Goal: Information Seeking & Learning: Find specific fact

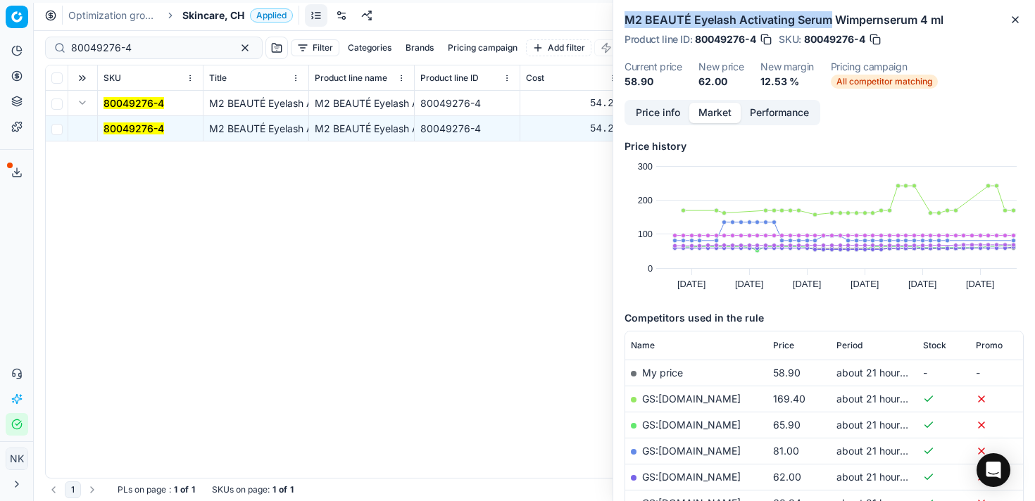
scroll to position [0, 12]
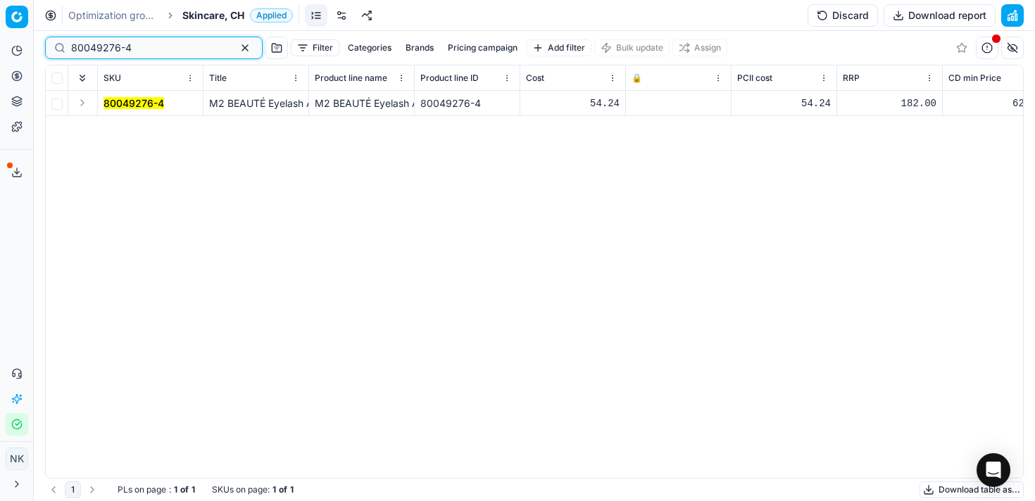
click at [158, 43] on input "80049276-4" at bounding box center [148, 48] width 154 height 14
paste input "30103149-0011002"
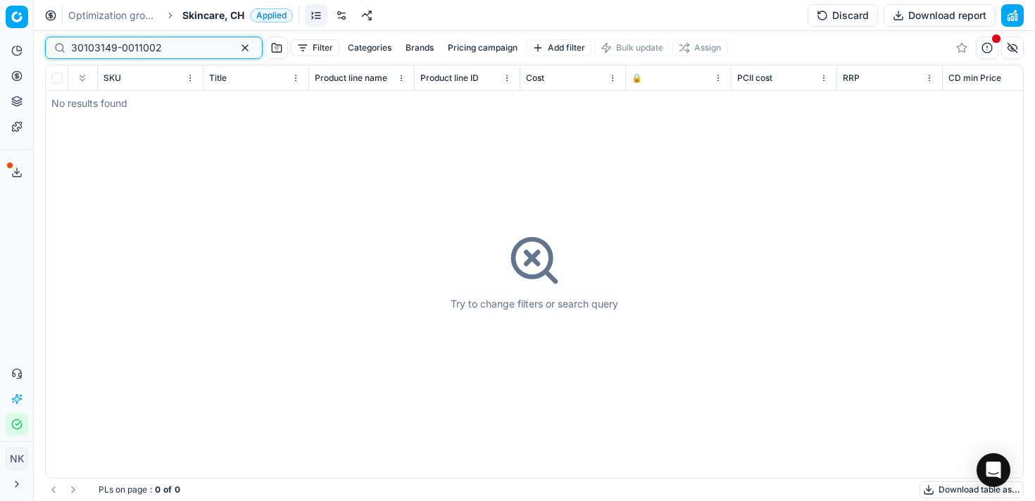
type input "30103149-0011002"
click at [186, 11] on span "Skincare, CH" at bounding box center [213, 15] width 62 height 14
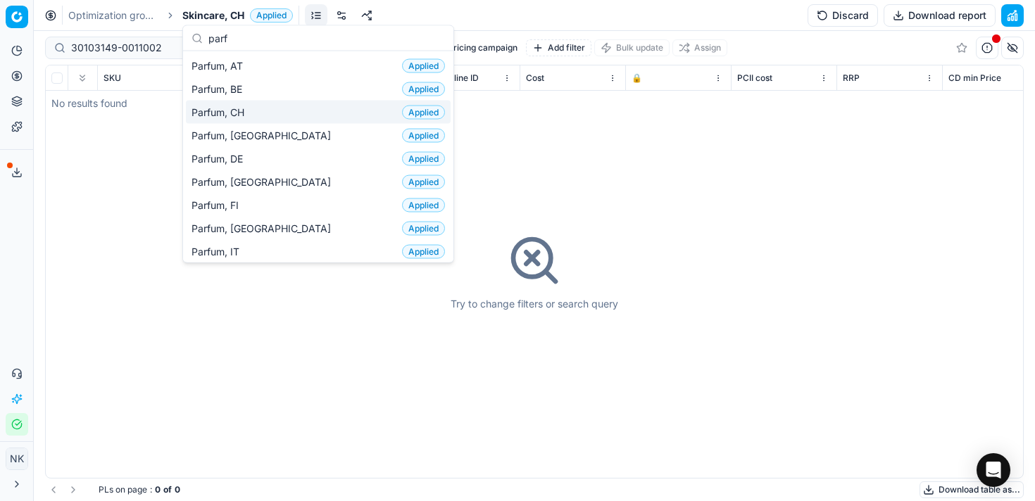
type input "parf"
click at [269, 112] on div "Parfum, CH Applied" at bounding box center [318, 112] width 265 height 23
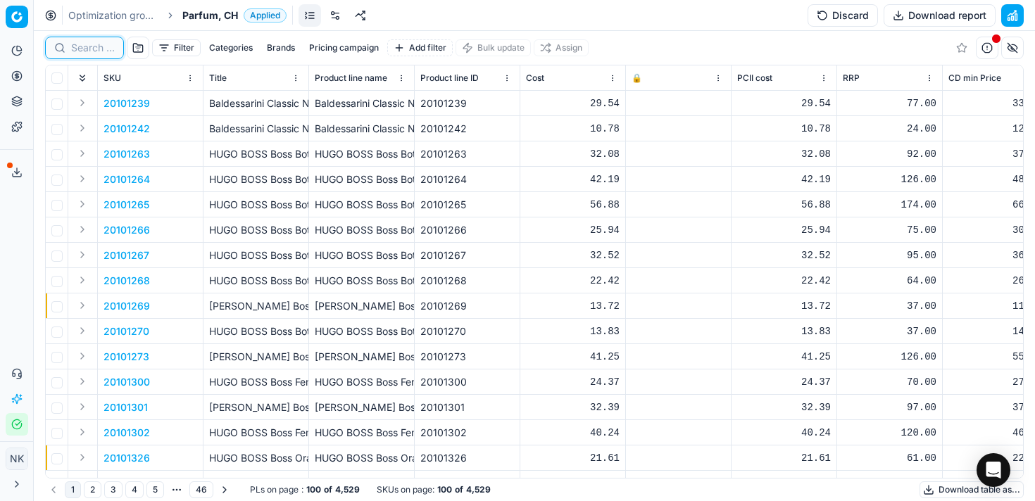
click at [90, 47] on input at bounding box center [93, 48] width 44 height 14
paste input "30103149-0011002"
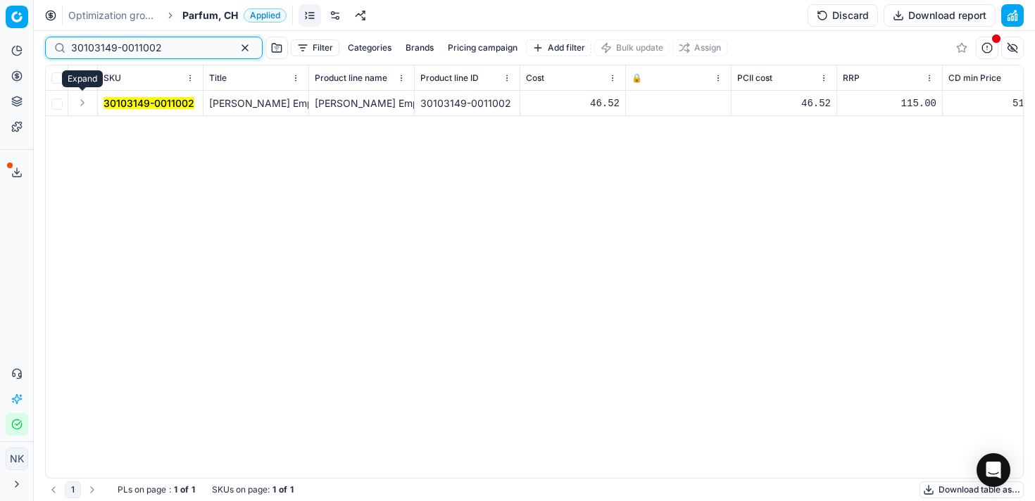
type input "30103149-0011002"
click at [82, 107] on button "Expand" at bounding box center [82, 102] width 17 height 17
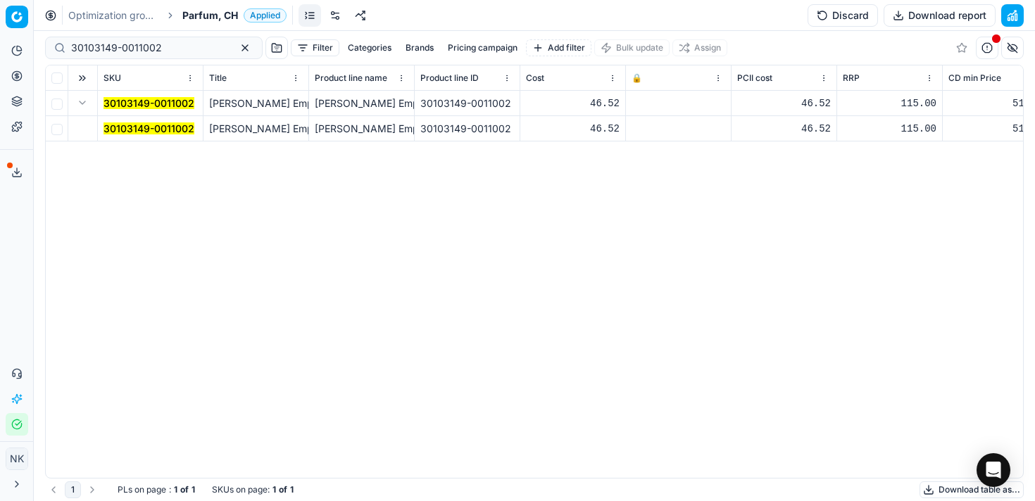
click at [144, 129] on mark "30103149-0011002" at bounding box center [148, 128] width 91 height 12
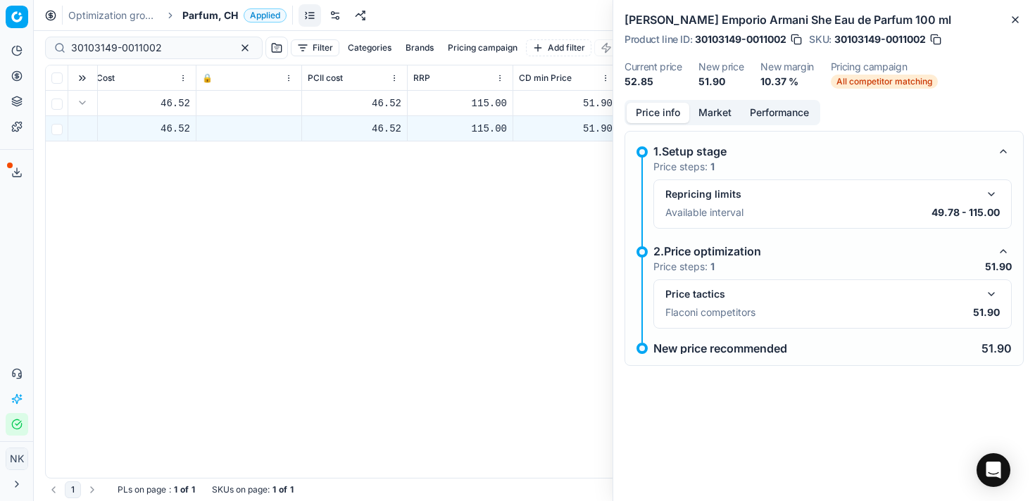
scroll to position [0, 438]
click at [991, 290] on button "button" at bounding box center [991, 294] width 17 height 17
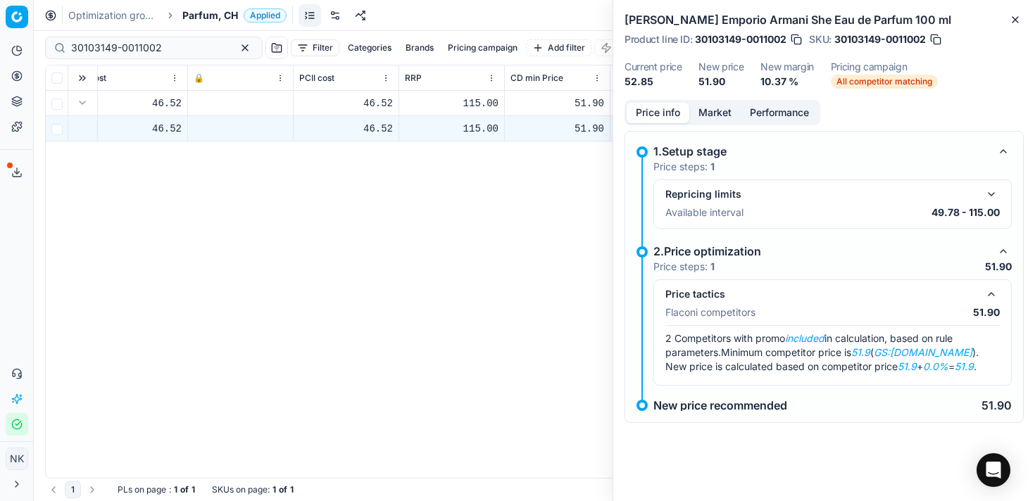
click at [714, 114] on button "Market" at bounding box center [714, 113] width 51 height 20
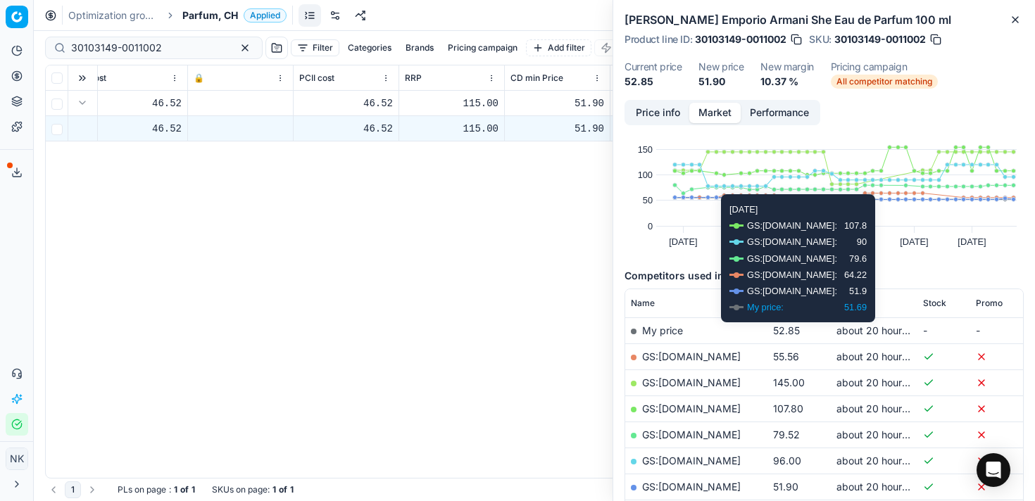
scroll to position [57, 0]
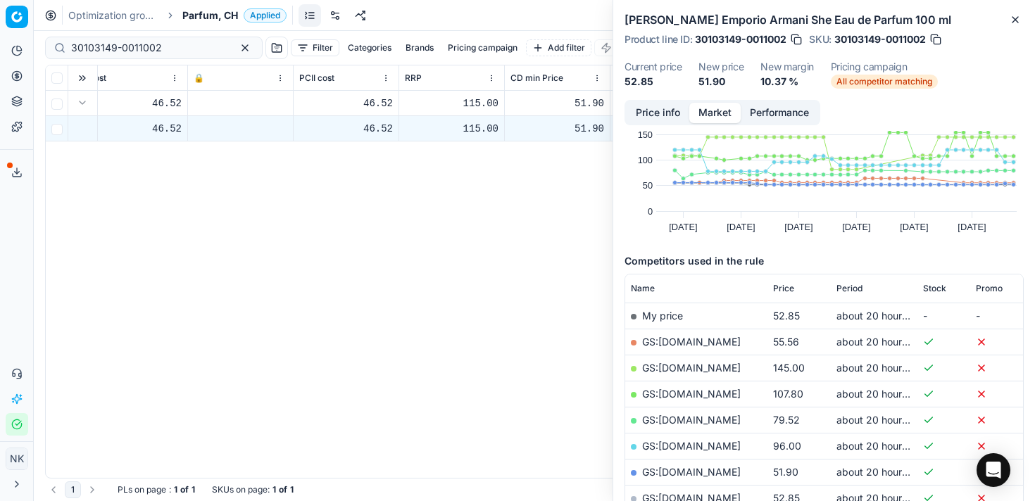
click at [670, 341] on link "GS:Douglas.ch" at bounding box center [691, 342] width 99 height 12
click at [677, 341] on link "GS:Douglas.ch" at bounding box center [691, 342] width 99 height 12
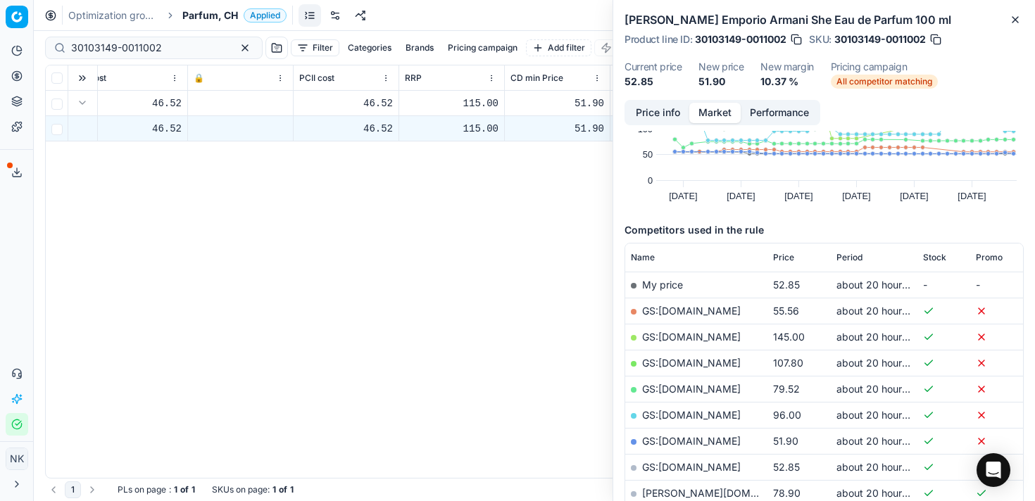
scroll to position [0, 0]
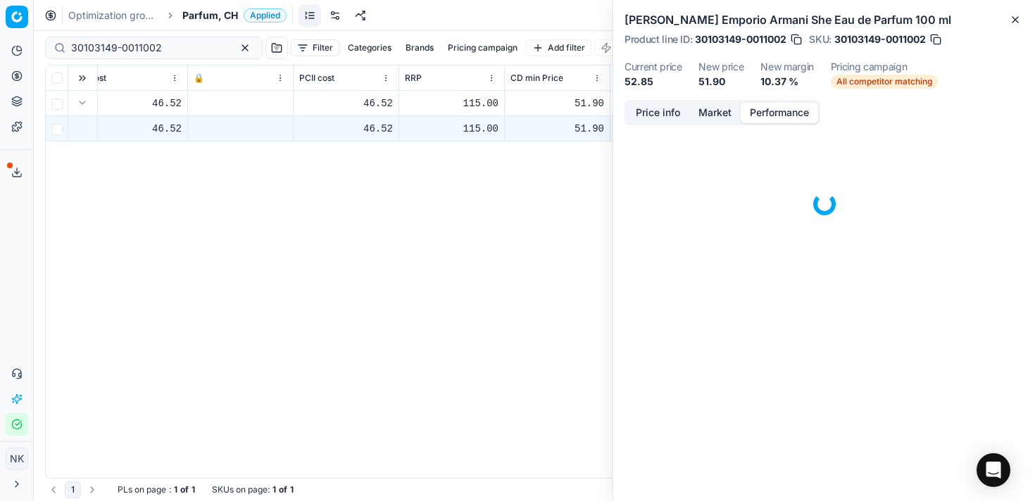
click at [774, 108] on button "Performance" at bounding box center [779, 113] width 77 height 20
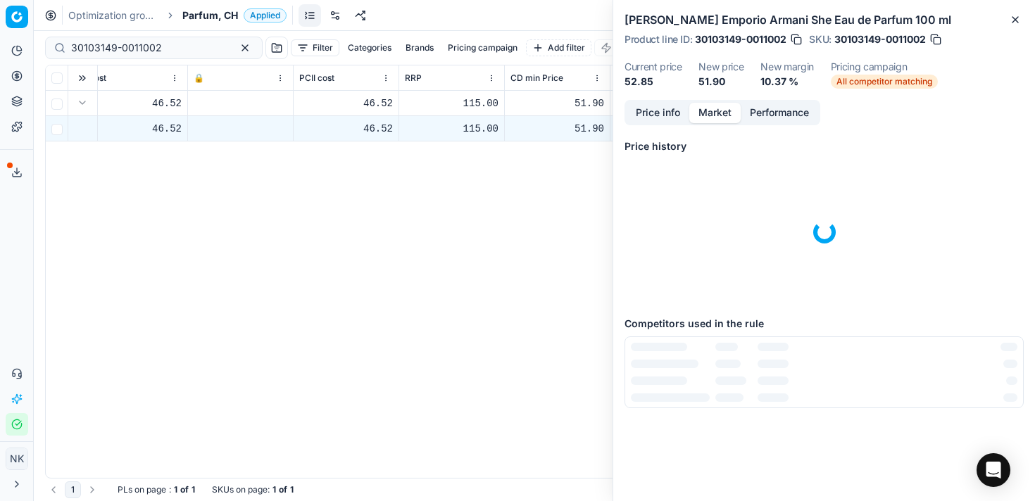
click at [708, 111] on button "Market" at bounding box center [714, 113] width 51 height 20
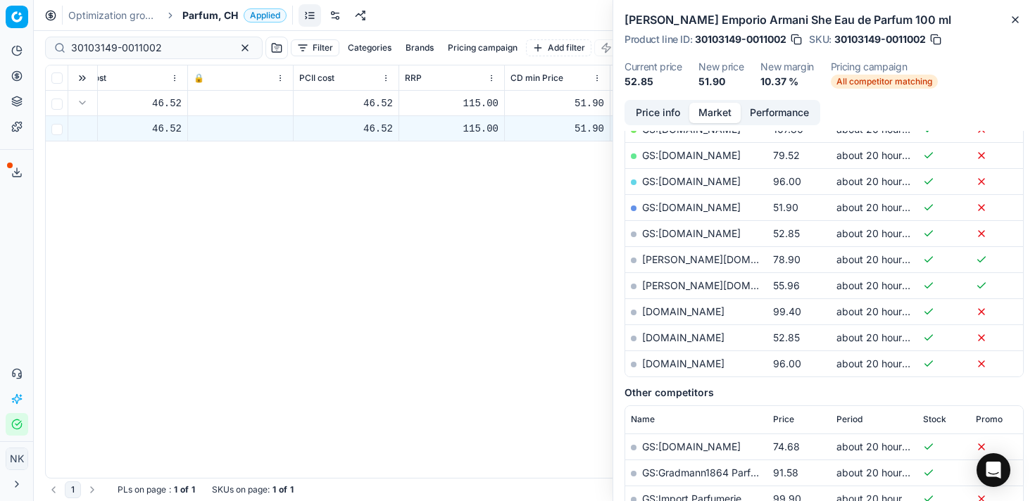
scroll to position [315, 0]
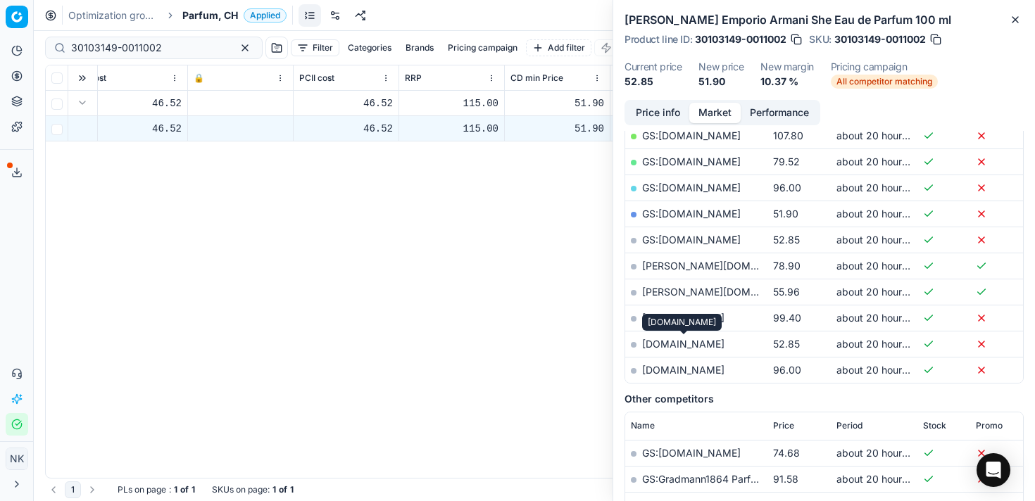
click at [693, 345] on link "[DOMAIN_NAME]" at bounding box center [683, 344] width 82 height 12
click at [409, 184] on div "Giorgio Armani Emporio Armani She Eau de Parfum 100 ml 30103149-0011002 46.52 4…" at bounding box center [96, 284] width 977 height 387
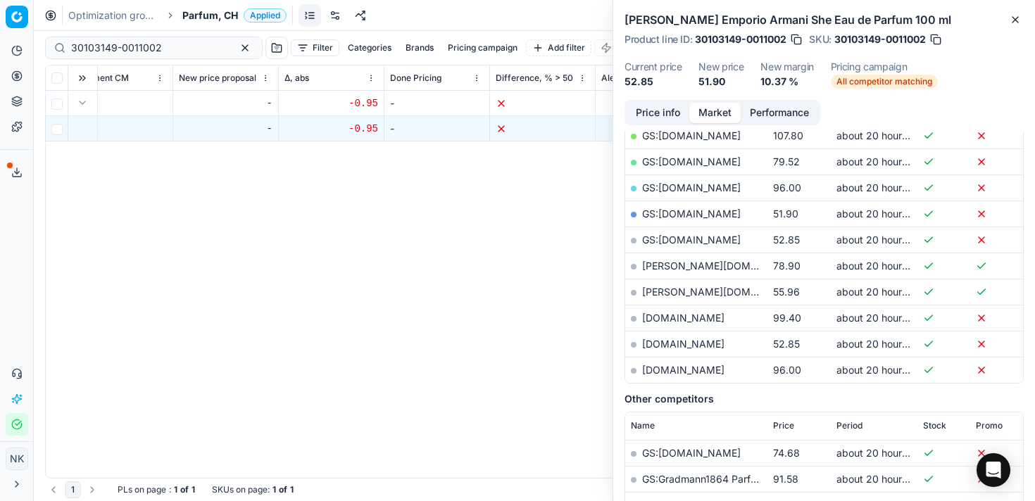
scroll to position [0, 2774]
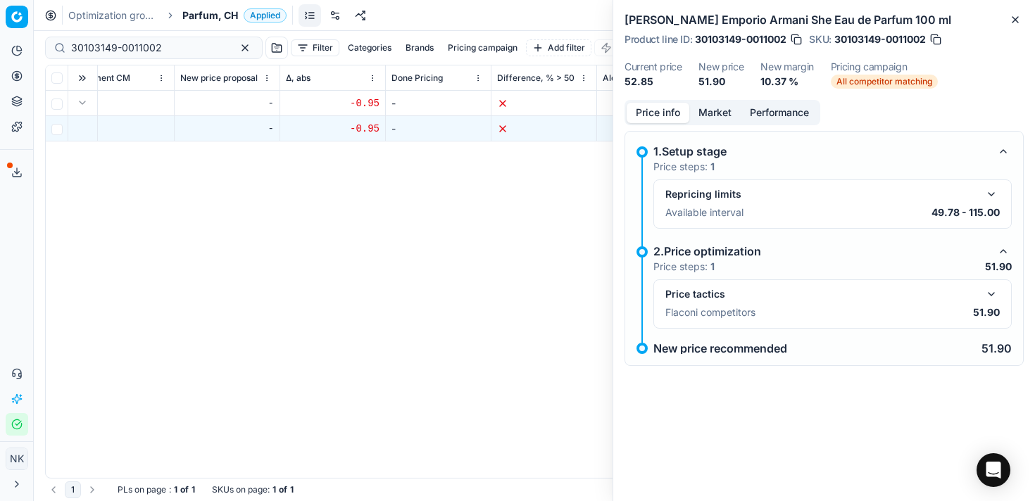
click at [660, 113] on button "Price info" at bounding box center [657, 113] width 63 height 20
click at [992, 197] on button "button" at bounding box center [991, 194] width 17 height 17
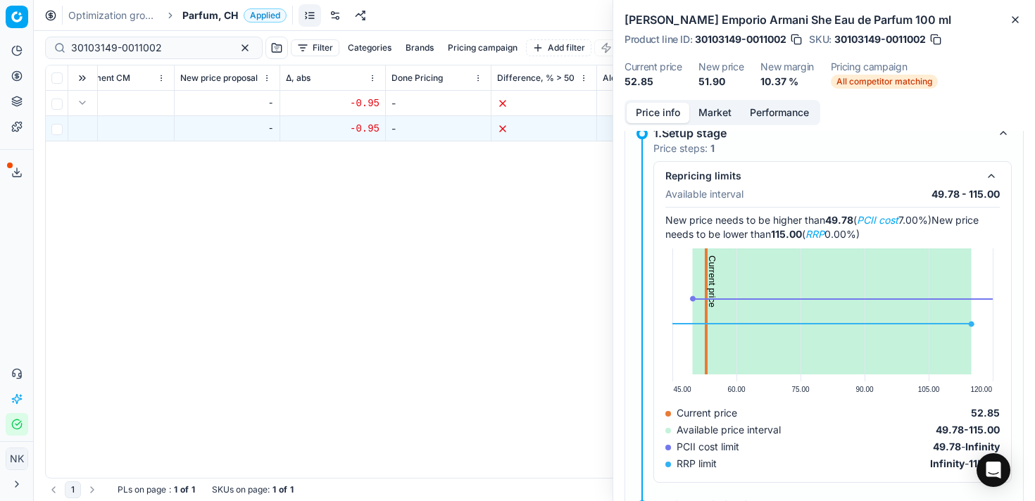
scroll to position [18, 0]
click at [401, 238] on div "SKU Title Product line name Product line ID Cost 🔒 PCII cost RRP CD min Price C…" at bounding box center [534, 271] width 977 height 412
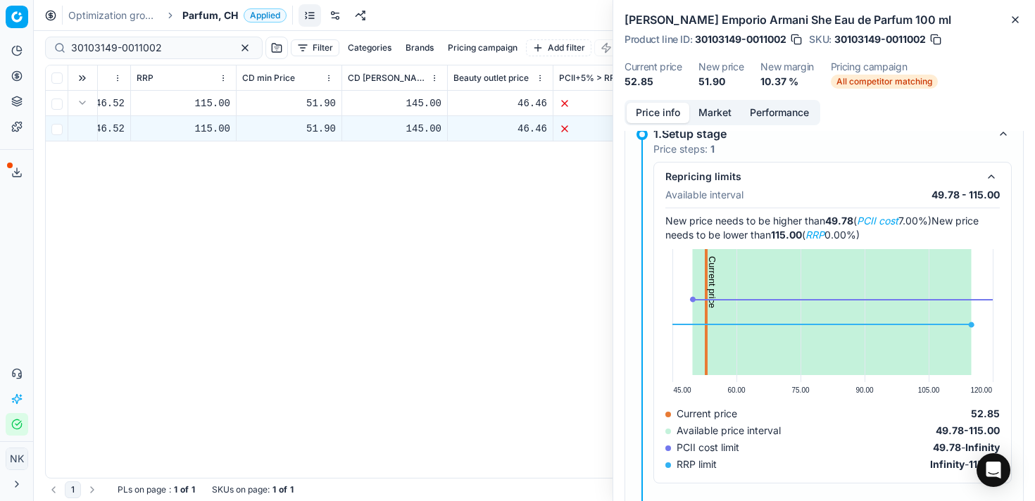
scroll to position [0, 711]
click at [191, 18] on span "Parfum, CH" at bounding box center [210, 15] width 56 height 14
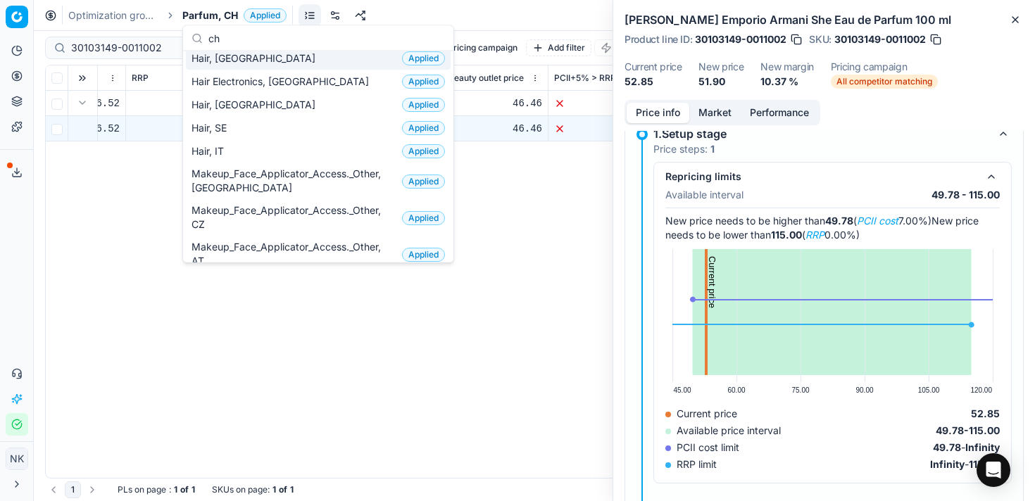
scroll to position [0, 0]
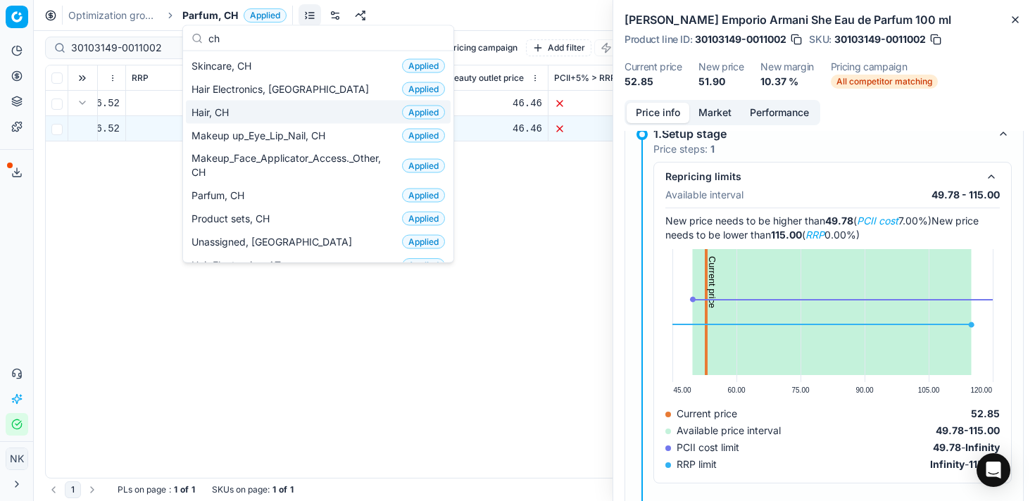
type input "ch"
click at [225, 112] on span "Hair, CH" at bounding box center [212, 112] width 43 height 14
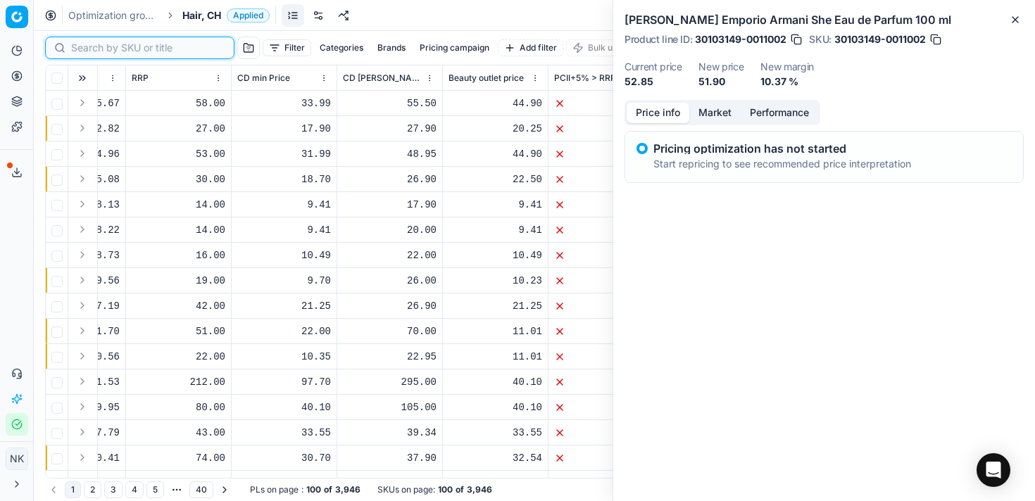
click at [87, 47] on input at bounding box center [148, 48] width 154 height 14
paste input "80054435-1"
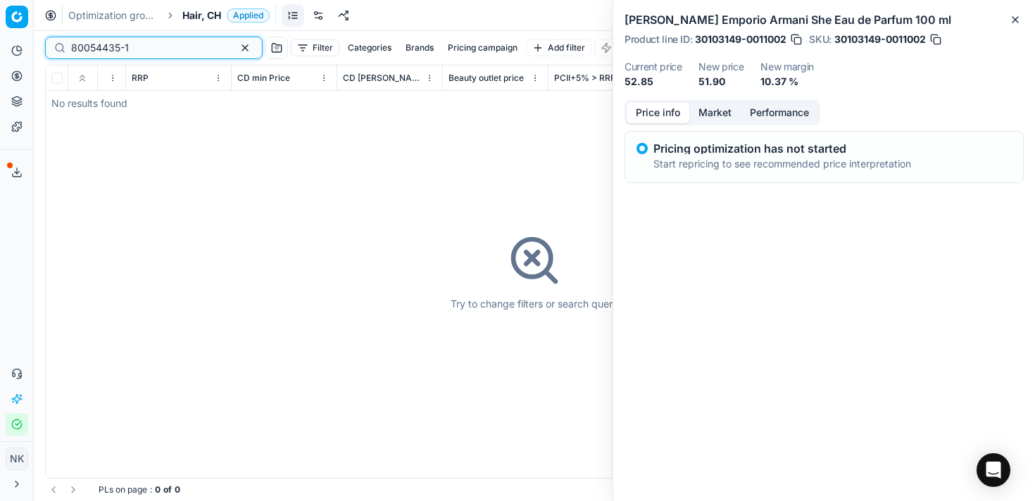
type input "80054435-1"
click at [206, 17] on span "Hair, CH" at bounding box center [201, 15] width 39 height 14
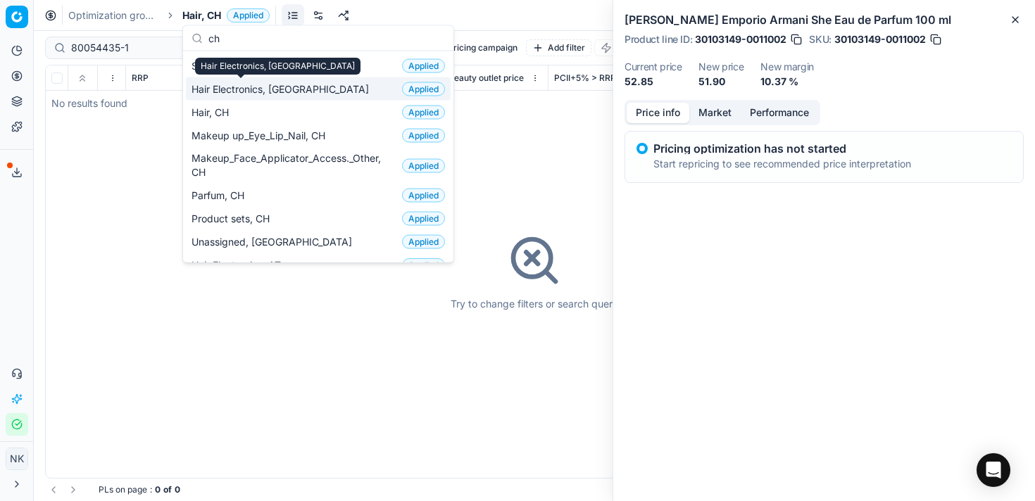
type input "ch"
click at [244, 90] on span "Hair Electronics, CH" at bounding box center [282, 89] width 183 height 14
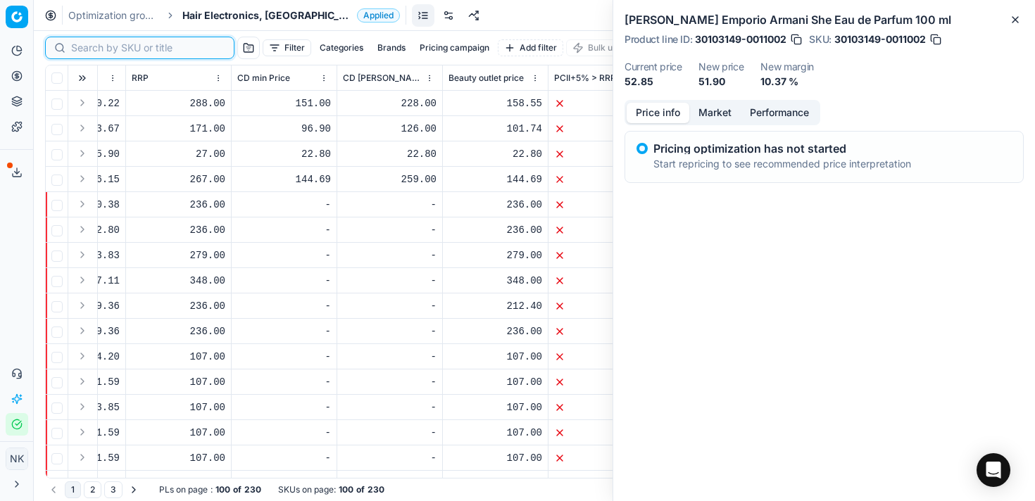
click at [86, 49] on input at bounding box center [148, 48] width 154 height 14
paste input "80054435-1"
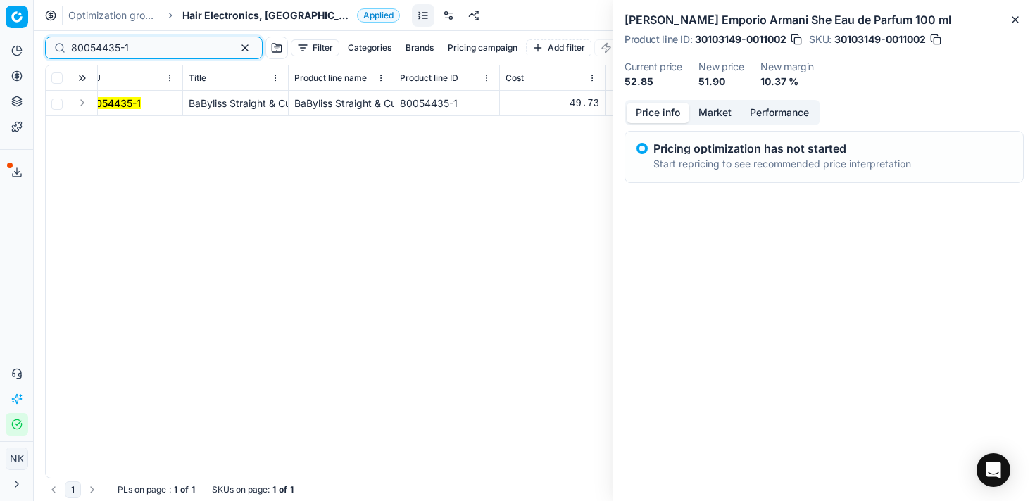
scroll to position [0, 21]
type input "80054435-1"
click at [80, 101] on button "Expand" at bounding box center [82, 102] width 17 height 17
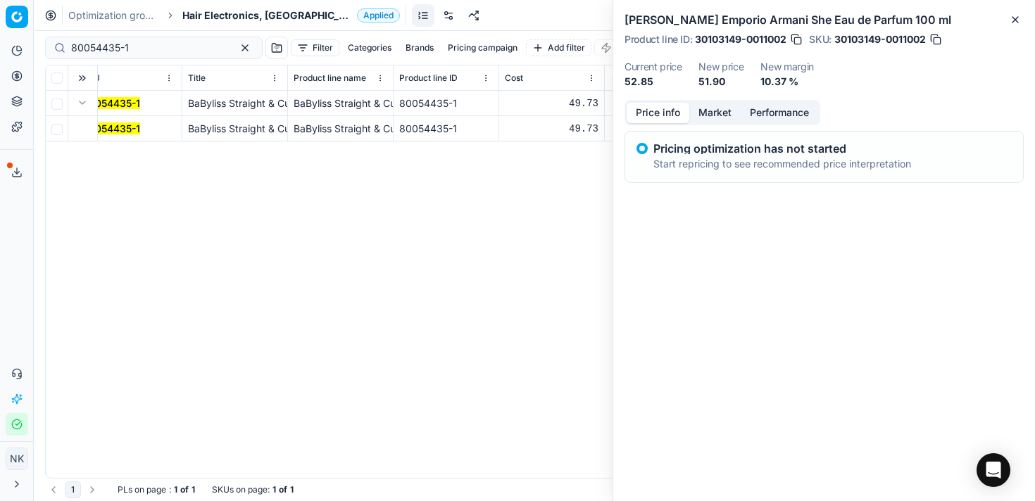
click at [108, 127] on mark "80054435-1" at bounding box center [111, 128] width 58 height 12
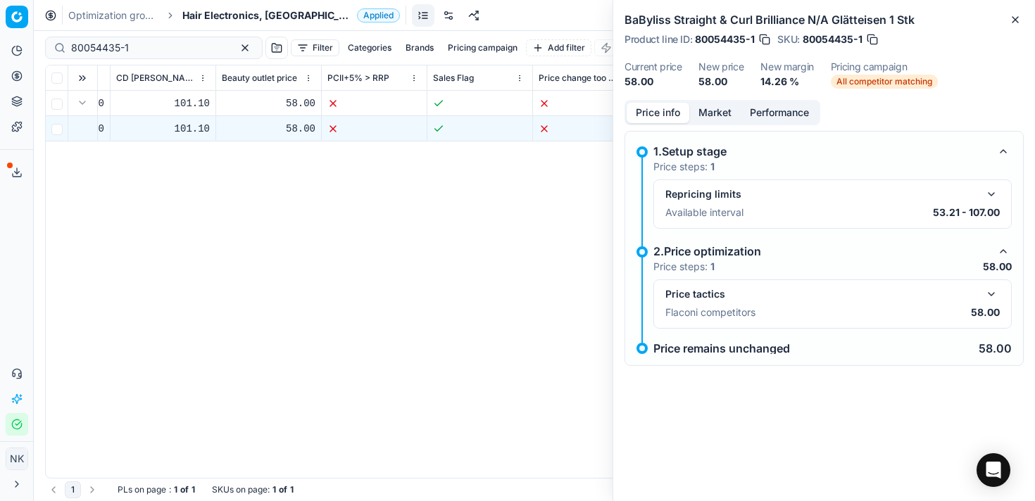
scroll to position [0, 938]
click at [720, 115] on button "Market" at bounding box center [714, 113] width 51 height 20
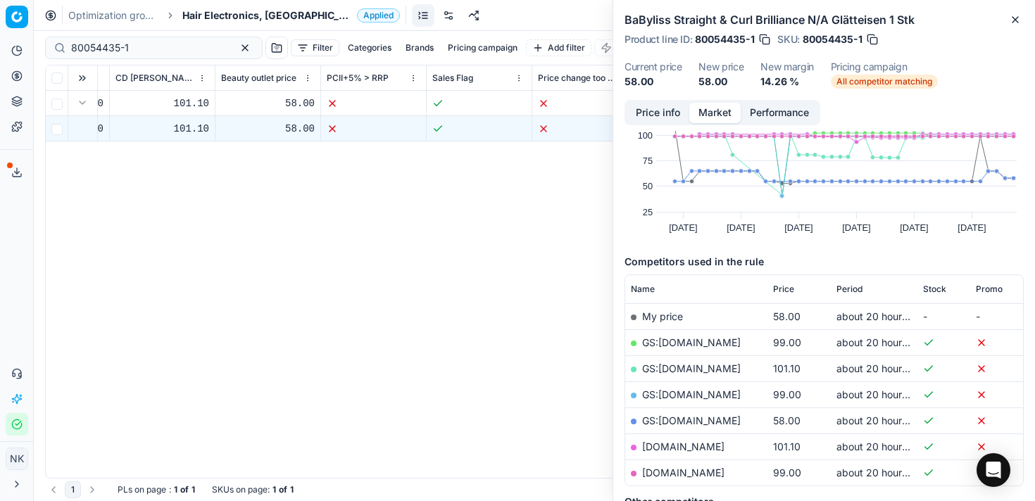
scroll to position [0, 0]
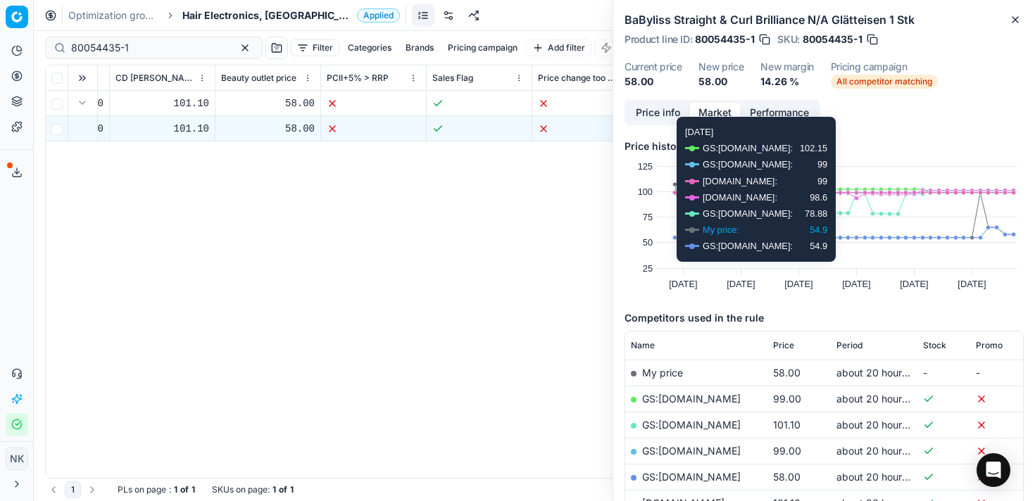
click at [792, 107] on button "Performance" at bounding box center [779, 113] width 77 height 20
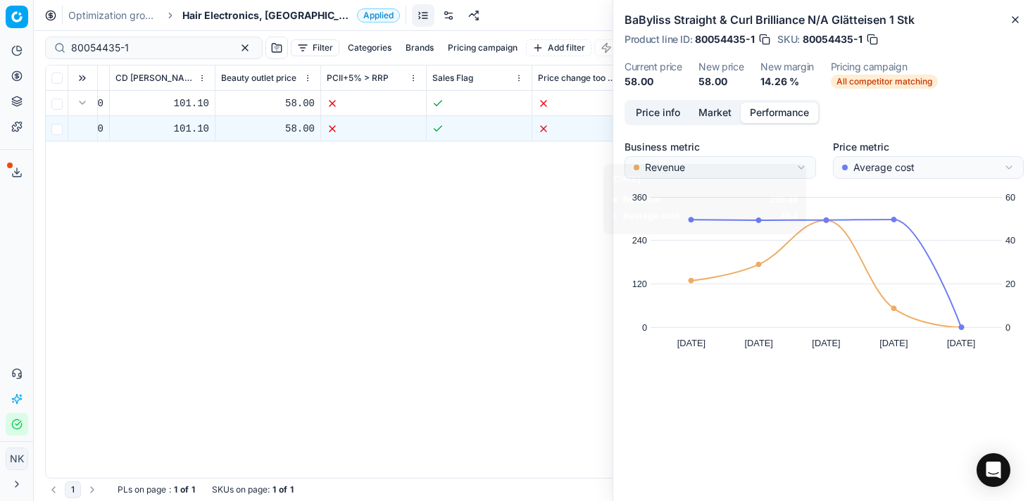
click at [807, 166] on html "Pricing platform Analytics Pricing Product portfolio Templates Export service 8…" at bounding box center [517, 250] width 1035 height 501
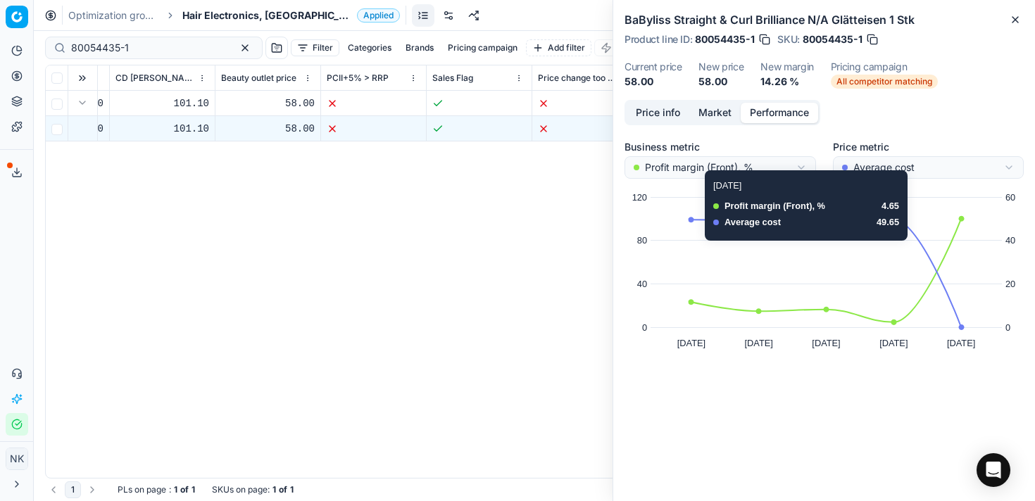
click at [955, 170] on html "Pricing platform Analytics Pricing Product portfolio Templates Export service 8…" at bounding box center [517, 250] width 1035 height 501
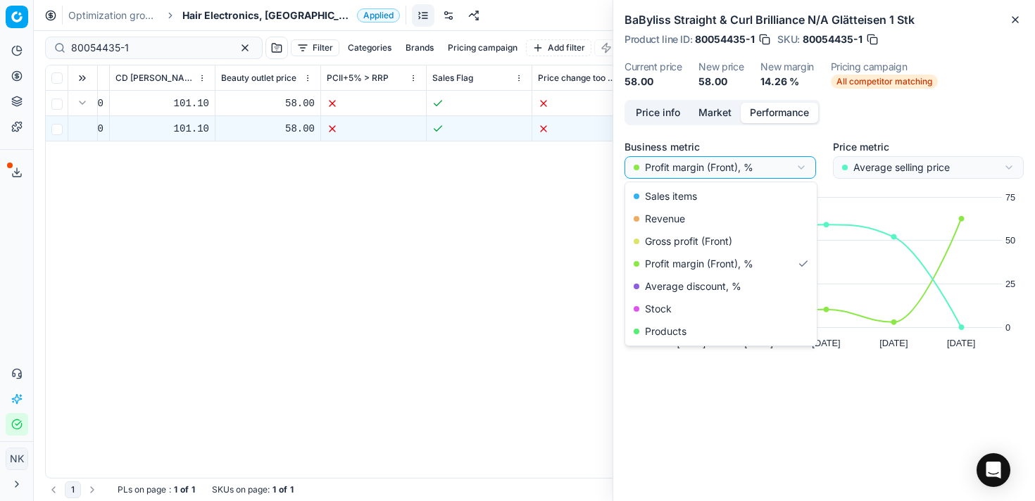
click at [764, 165] on html "Pricing platform Analytics Pricing Product portfolio Templates Export service 8…" at bounding box center [517, 250] width 1035 height 501
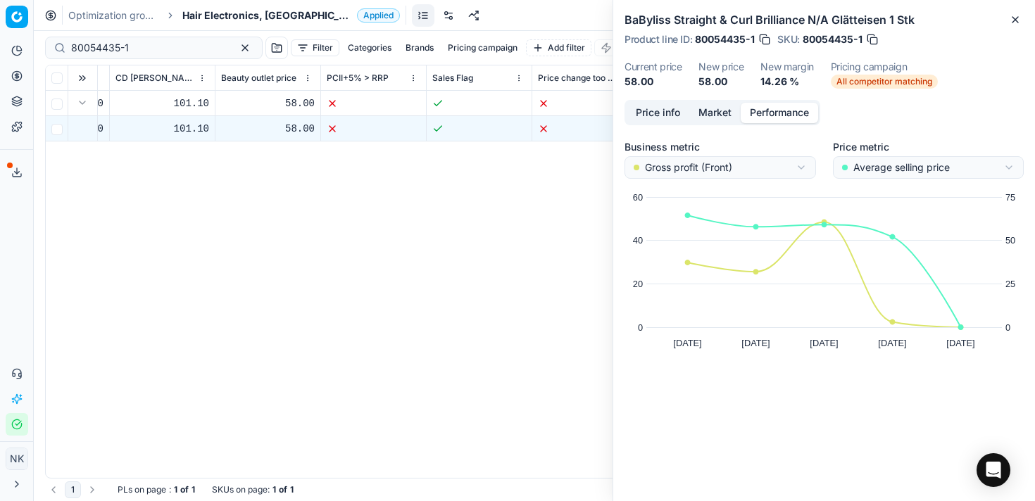
click at [430, 272] on div "SKU Title Product line name Product line ID Cost 🔒 PCII cost RRP CD min Price C…" at bounding box center [534, 271] width 977 height 412
